Goal: Task Accomplishment & Management: Manage account settings

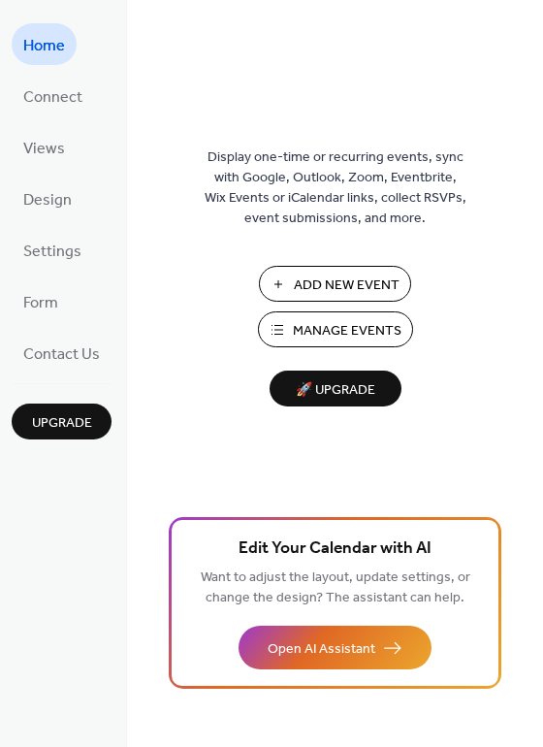
click at [336, 290] on span "Add New Event" at bounding box center [347, 285] width 106 height 20
click at [53, 92] on span "Connect" at bounding box center [52, 97] width 59 height 30
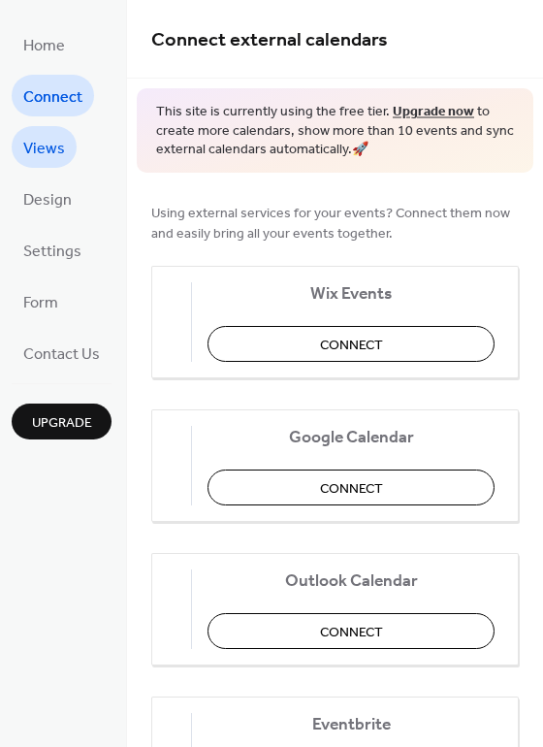
click at [51, 138] on span "Views" at bounding box center [44, 149] width 42 height 30
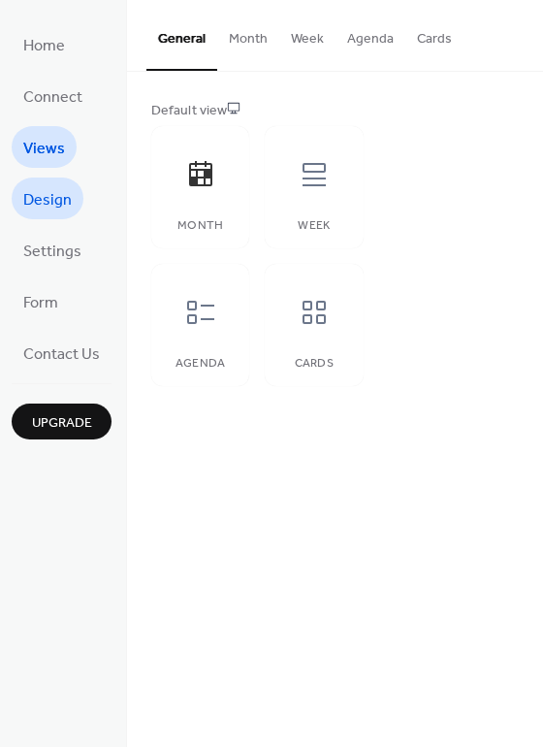
click at [48, 199] on span "Design" at bounding box center [47, 200] width 48 height 30
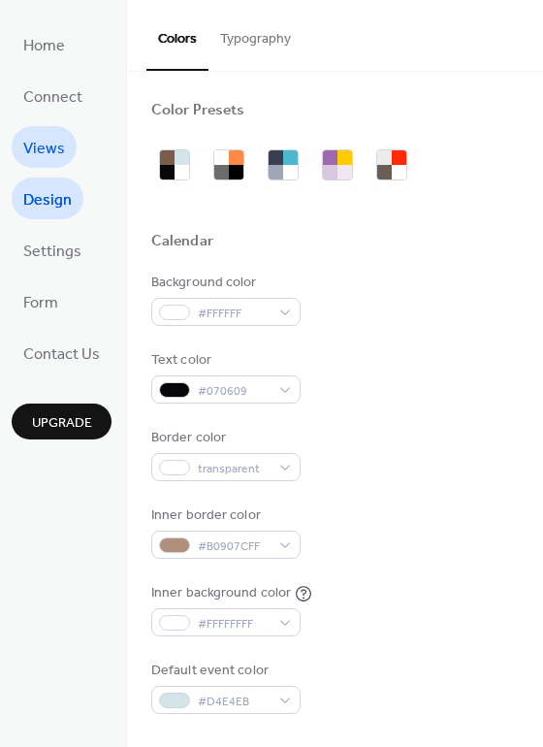
click at [52, 137] on span "Views" at bounding box center [44, 149] width 42 height 30
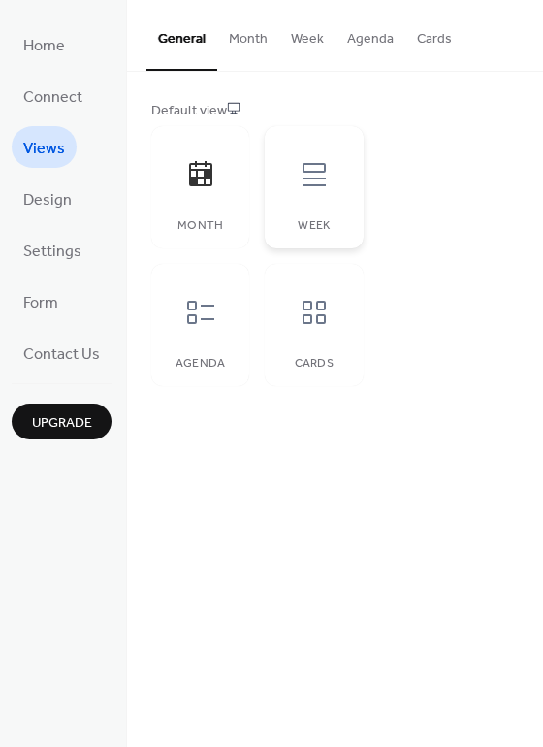
click at [303, 171] on icon at bounding box center [314, 174] width 23 height 23
click at [55, 204] on span "Design" at bounding box center [47, 200] width 48 height 30
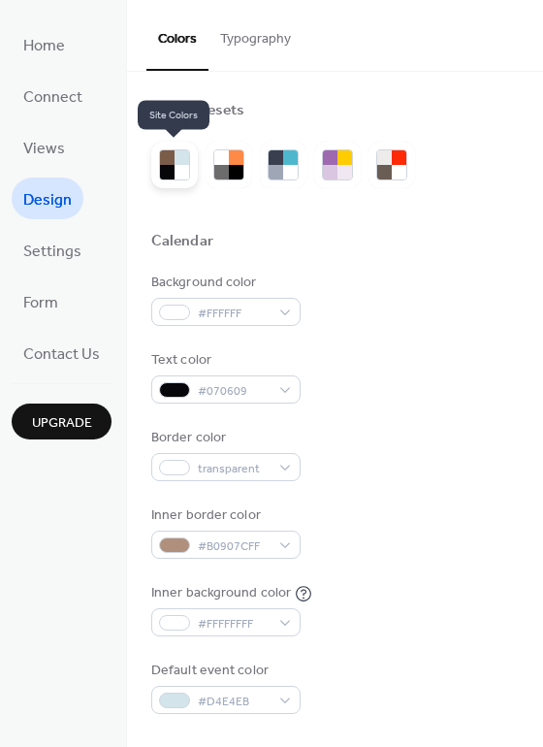
click at [177, 165] on div at bounding box center [182, 172] width 15 height 15
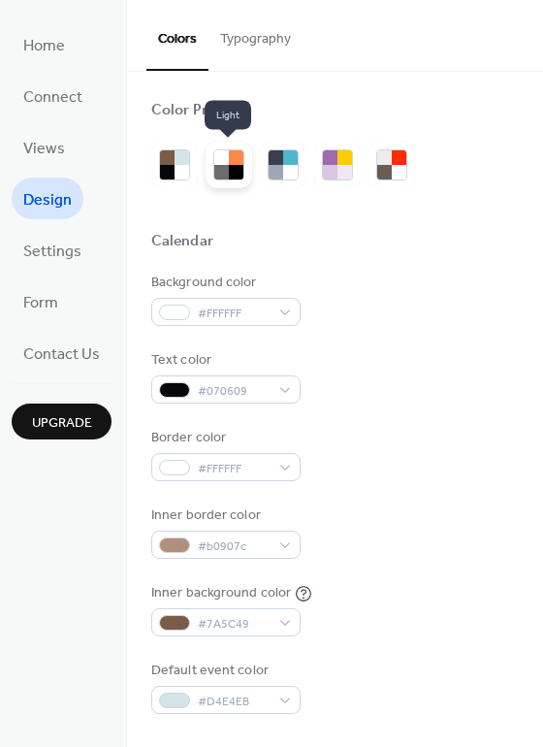
click at [231, 166] on div at bounding box center [236, 172] width 15 height 15
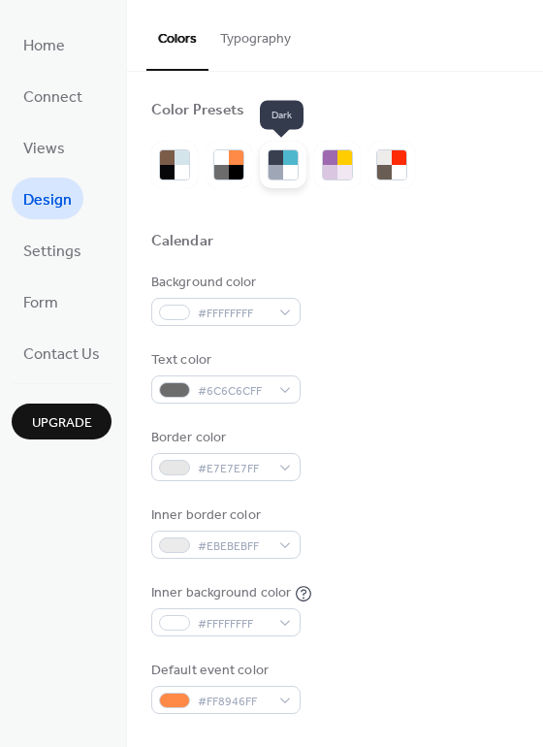
click at [283, 168] on div at bounding box center [290, 172] width 15 height 15
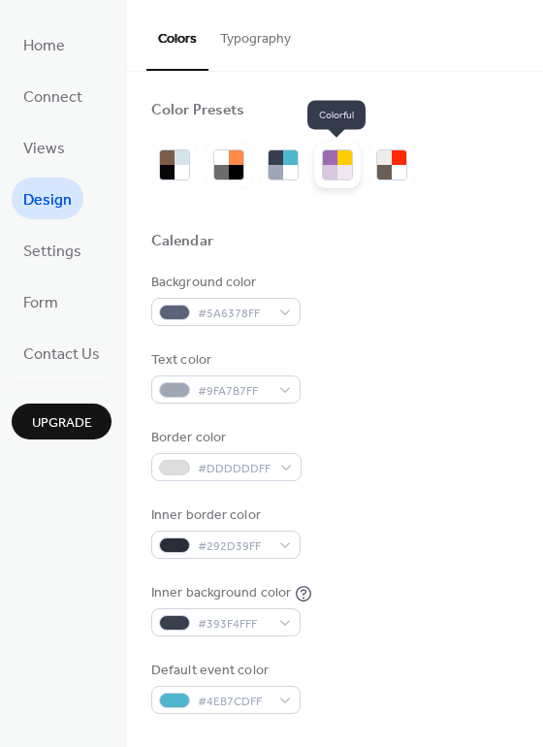
click at [330, 163] on div at bounding box center [330, 157] width 15 height 15
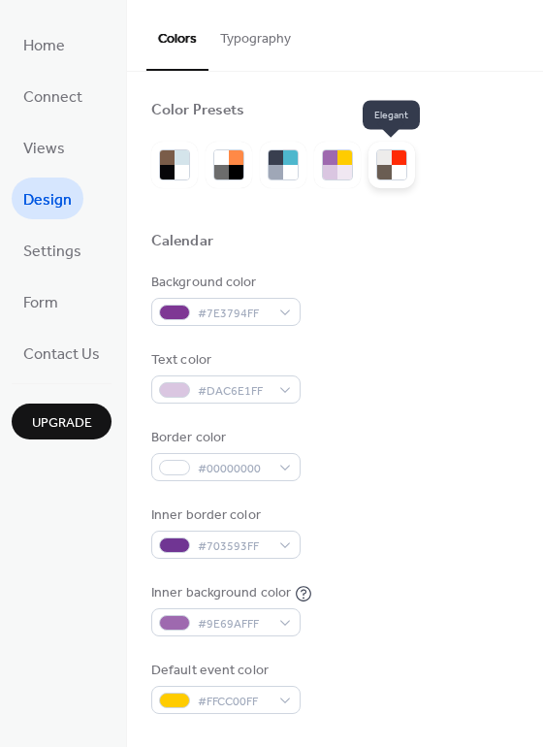
click at [398, 160] on div at bounding box center [399, 157] width 15 height 15
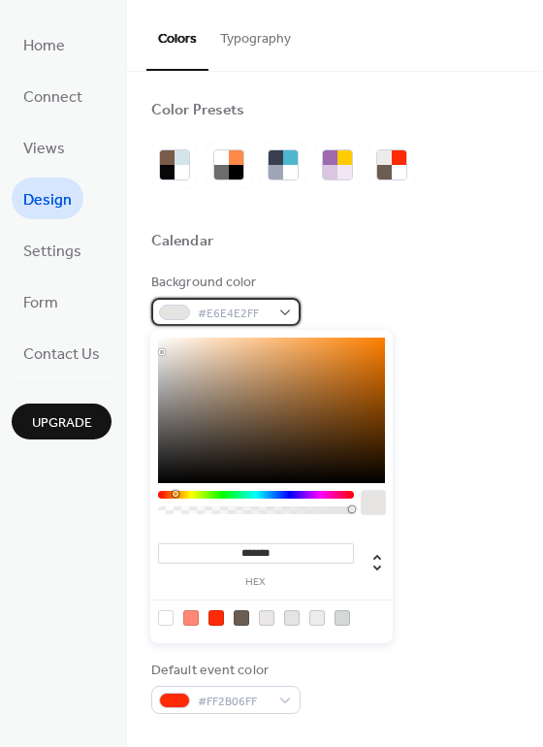
click at [220, 307] on span "#E6E4E2FF" at bounding box center [234, 314] width 72 height 20
click at [338, 257] on div at bounding box center [335, 265] width 368 height 16
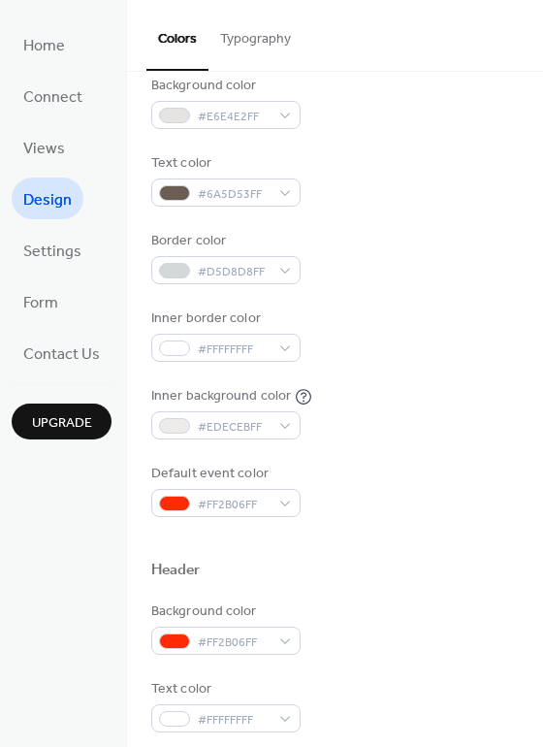
scroll to position [210, 0]
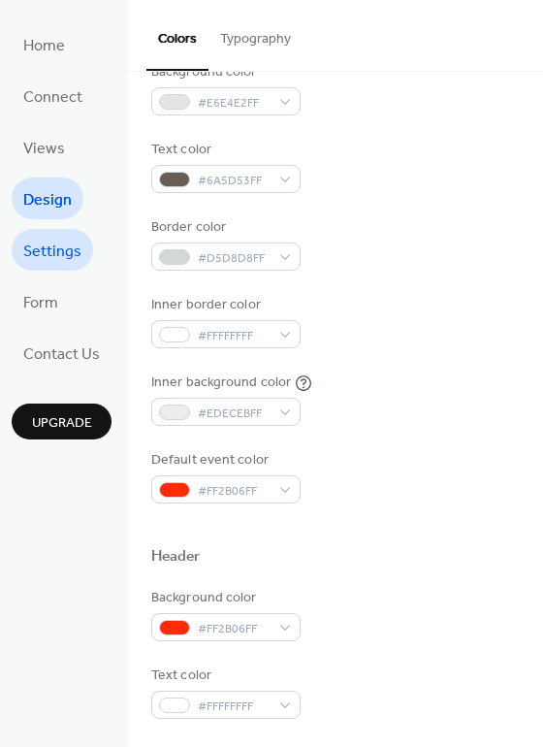
click at [60, 250] on span "Settings" at bounding box center [52, 252] width 58 height 30
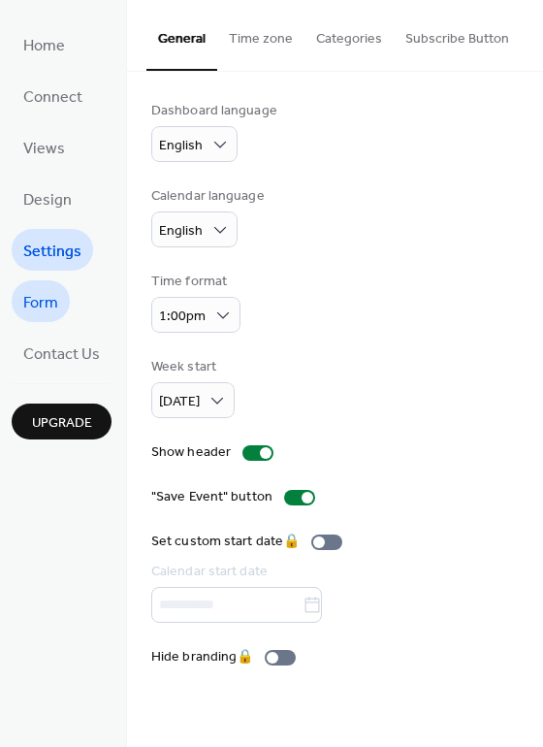
click at [48, 294] on span "Form" at bounding box center [40, 303] width 35 height 30
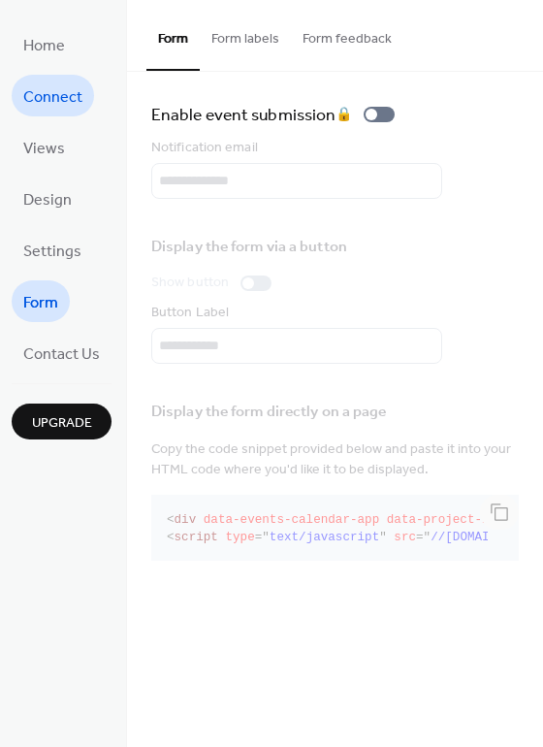
click at [58, 93] on span "Connect" at bounding box center [52, 97] width 59 height 30
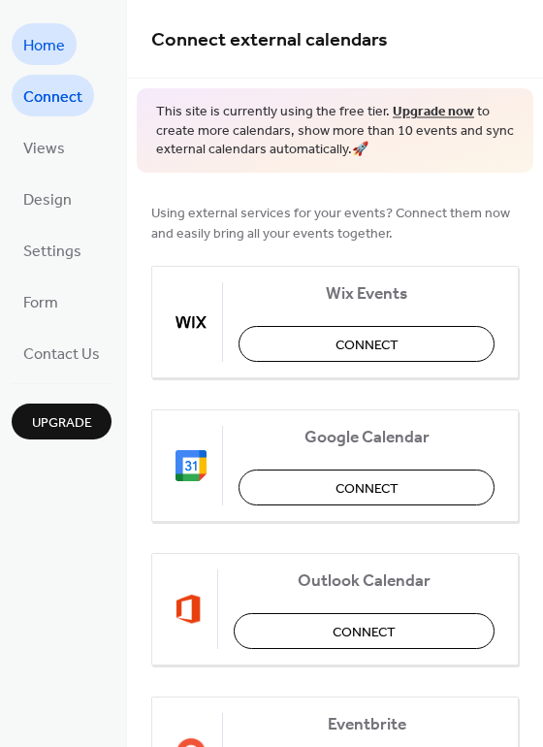
click at [47, 31] on span "Home" at bounding box center [44, 46] width 42 height 30
